Goal: Check status: Check status

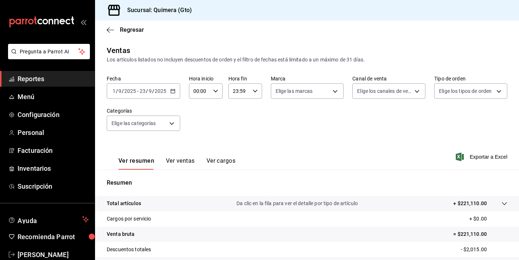
scroll to position [85, 0]
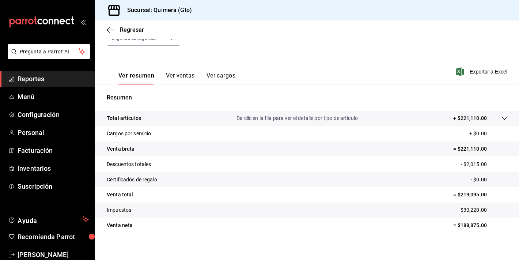
click at [61, 16] on div "mailbox folders" at bounding box center [47, 22] width 95 height 44
click at [61, 21] on icon "mailbox folders" at bounding box center [61, 21] width 5 height 5
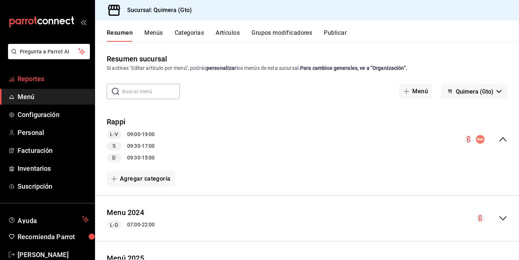
click at [64, 77] on span "Reportes" at bounding box center [53, 79] width 71 height 10
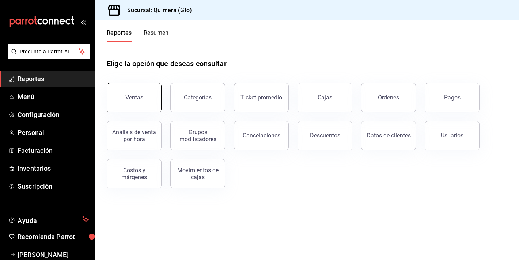
click at [127, 101] on div "Ventas" at bounding box center [134, 97] width 18 height 7
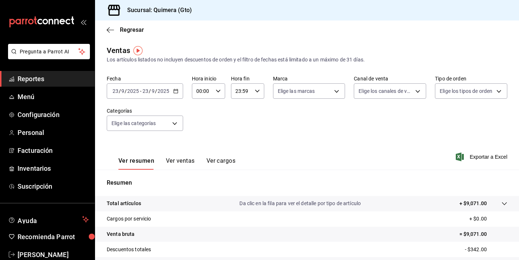
scroll to position [5, 0]
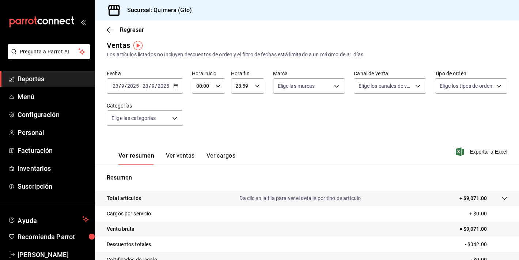
click at [173, 85] on icon "button" at bounding box center [175, 85] width 5 height 5
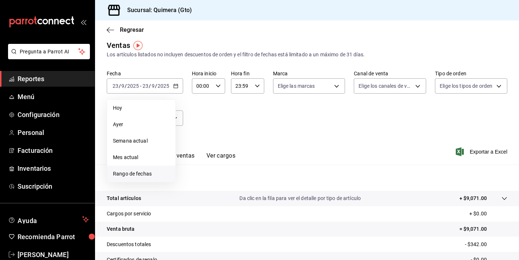
click at [157, 174] on span "Rango de fechas" at bounding box center [141, 174] width 57 height 8
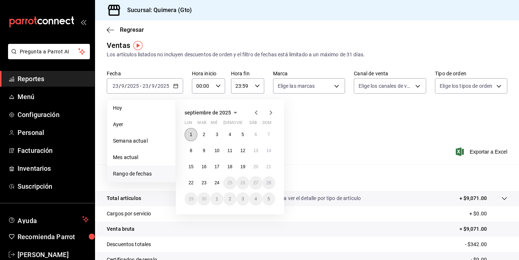
click at [189, 134] on button "1" at bounding box center [191, 134] width 13 height 13
click at [348, 129] on div "Fecha [DATE] [DATE] - [DATE] [DATE] [DATE] [DATE] Semana actual Mes actual [GEO…" at bounding box center [307, 102] width 401 height 64
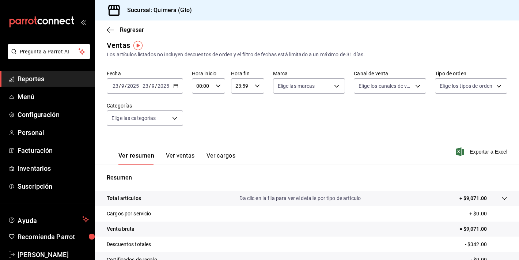
click at [169, 95] on div "Fecha [DATE] [DATE] - [DATE] [DATE] Hora inicio 00:00 Hora inicio Hora fin 23:5…" at bounding box center [307, 102] width 401 height 64
click at [171, 86] on div "[DATE] [DATE] - [DATE] [DATE]" at bounding box center [145, 85] width 76 height 15
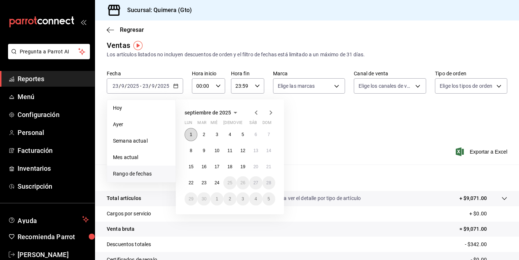
click at [193, 130] on button "1" at bounding box center [191, 134] width 13 height 13
click at [320, 189] on div "Resumen Total artículos Da clic en la fila para ver el detalle por tipo de artí…" at bounding box center [307, 247] width 424 height 148
